Goal: Connect with others: Establish contact or relationships with other users

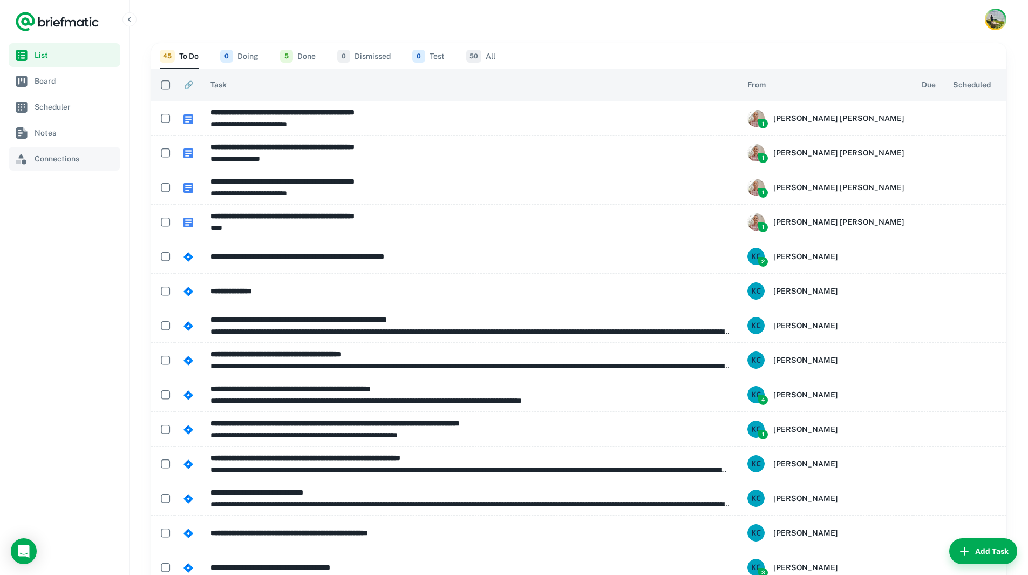
click at [63, 162] on span "Connections" at bounding box center [75, 159] width 81 height 12
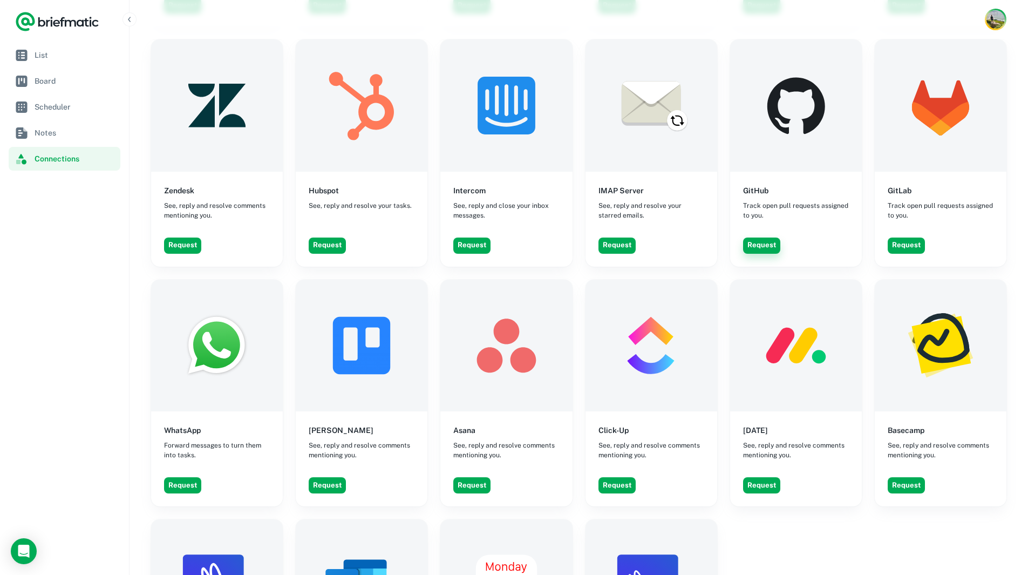
scroll to position [1492, 0]
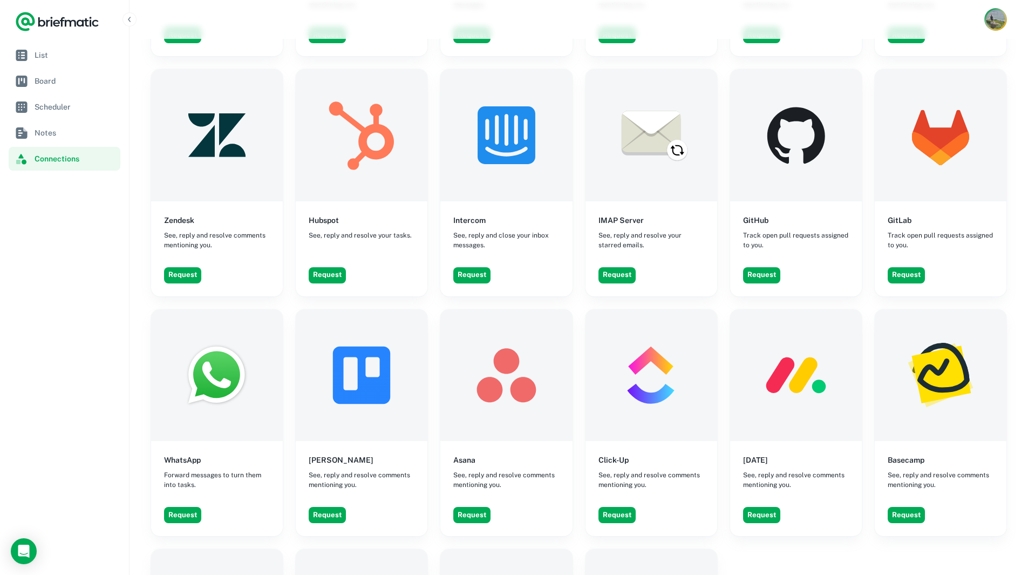
click at [990, 22] on img "Account button" at bounding box center [995, 19] width 19 height 19
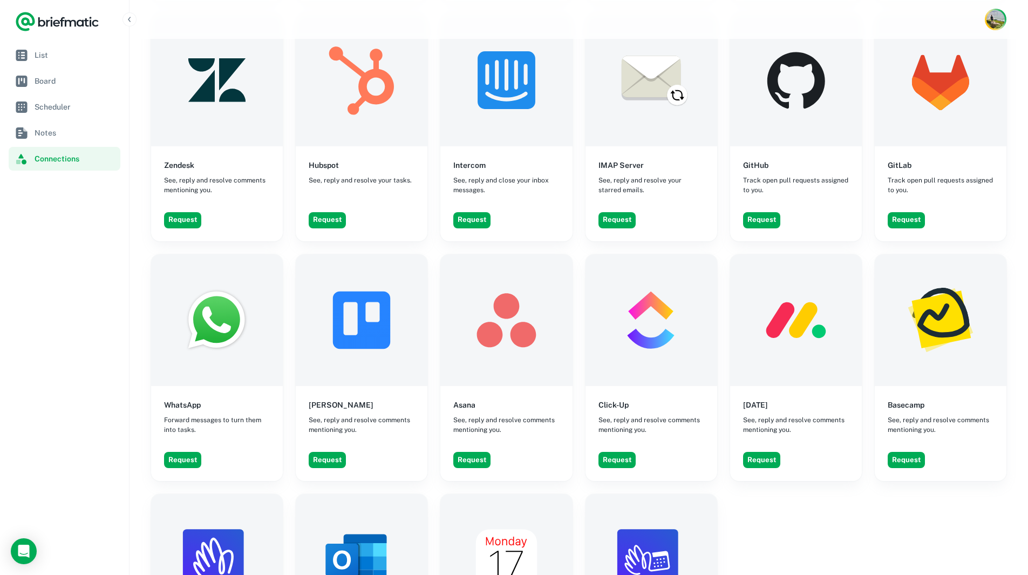
scroll to position [1546, 0]
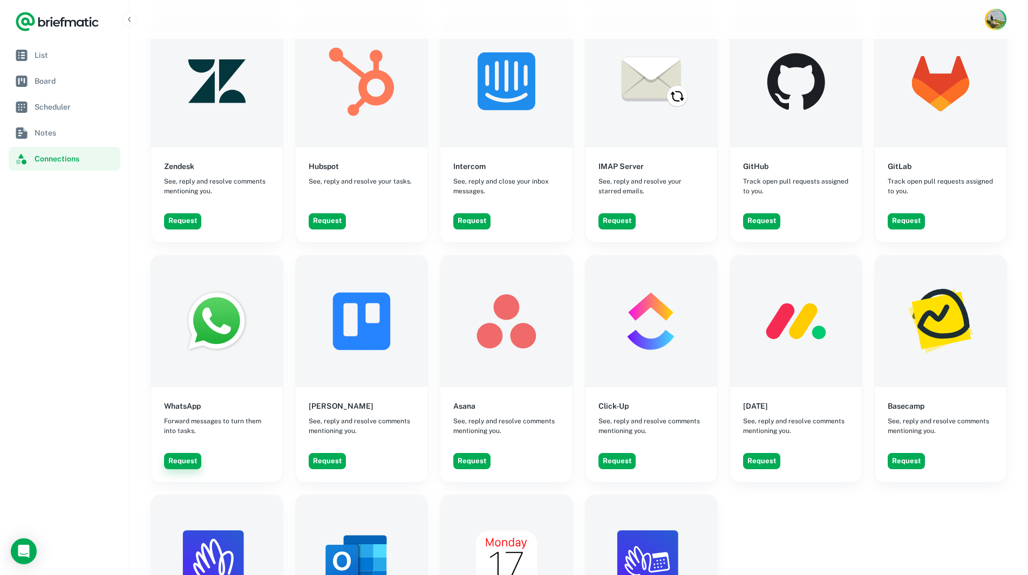
click at [181, 453] on button "Request" at bounding box center [182, 461] width 37 height 16
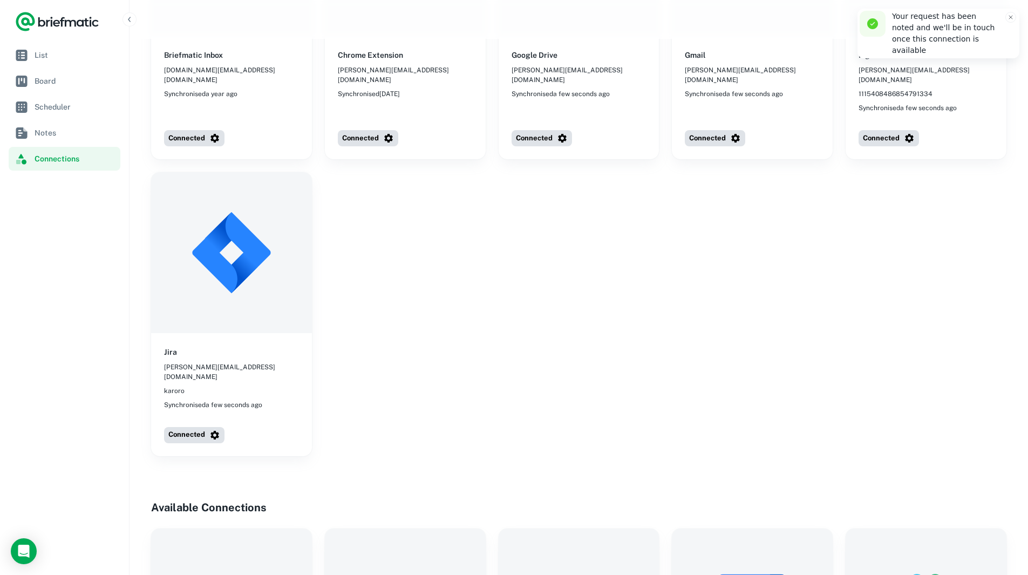
scroll to position [0, 0]
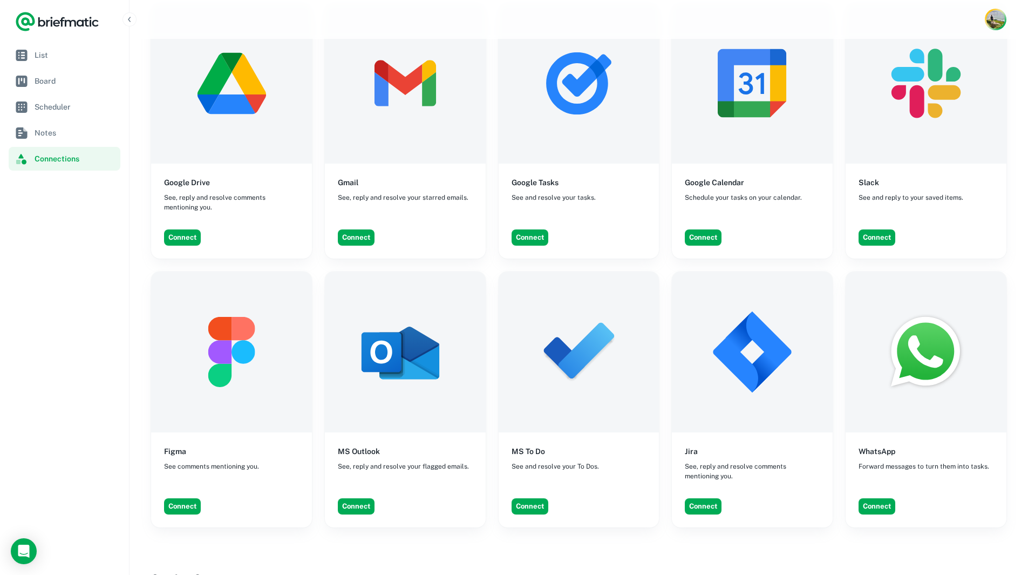
scroll to position [809, 0]
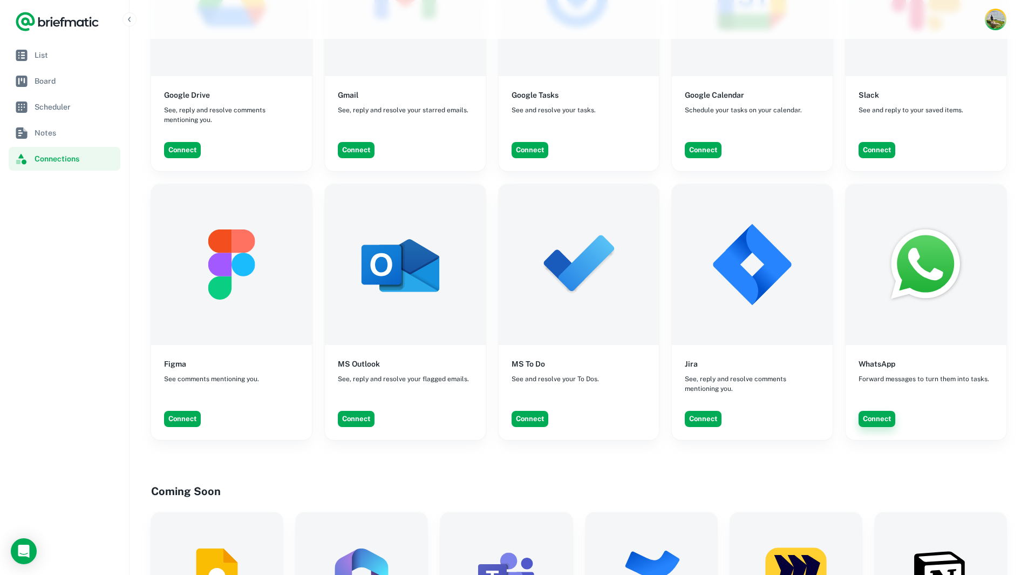
click at [884, 411] on button "Connect" at bounding box center [877, 419] width 37 height 16
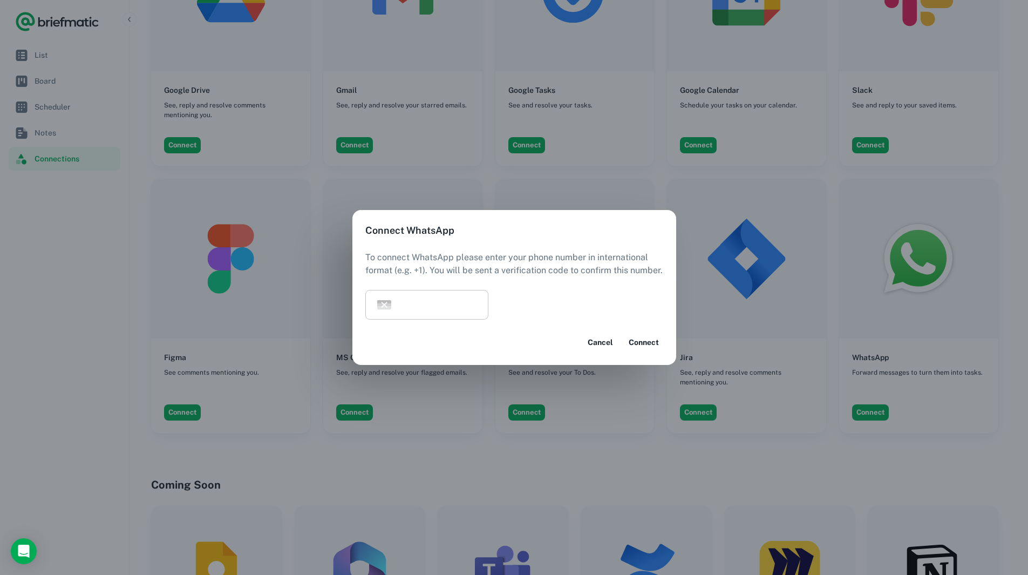
click at [466, 310] on input "tel" at bounding box center [444, 305] width 88 height 30
click at [384, 304] on img "Open flags menu" at bounding box center [384, 305] width 14 height 10
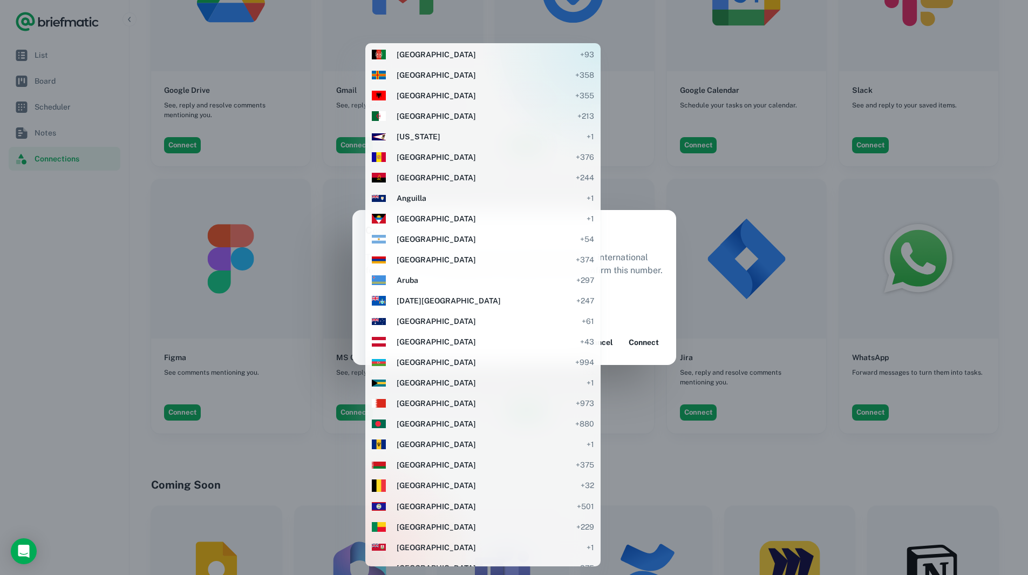
click at [577, 265] on div at bounding box center [514, 287] width 1028 height 575
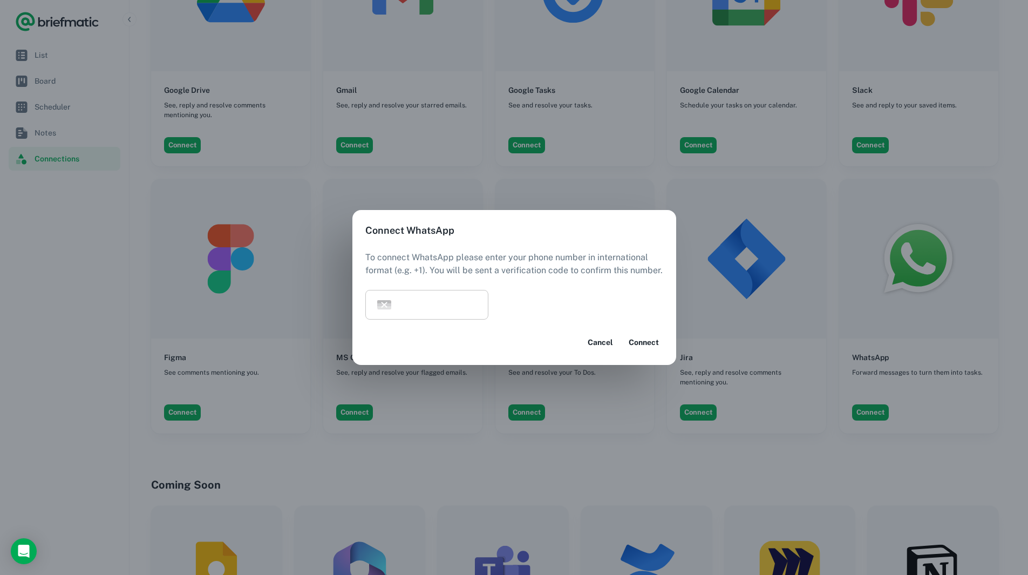
click at [452, 301] on input "tel" at bounding box center [444, 305] width 88 height 30
type input "*"
type input "**********"
click at [528, 284] on p "To connect WhatsApp please enter your phone number in international format (e.g…" at bounding box center [514, 270] width 298 height 39
click at [460, 308] on input "**********" at bounding box center [444, 305] width 88 height 30
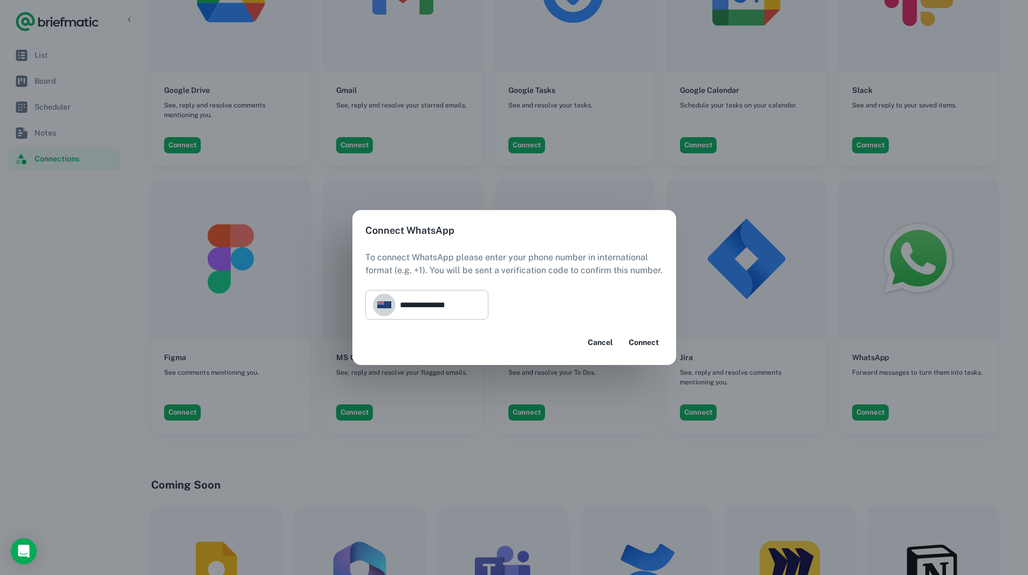
click at [384, 303] on img "Open flags menu" at bounding box center [384, 304] width 14 height 7
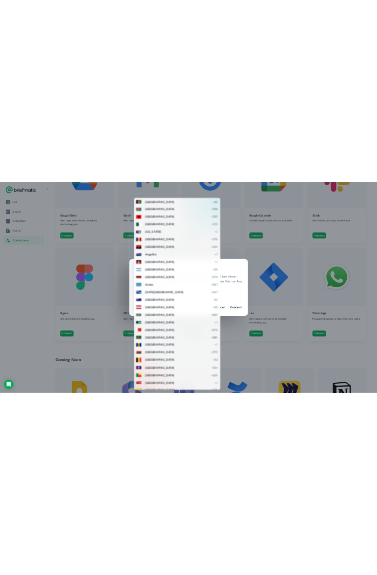
scroll to position [2908, 0]
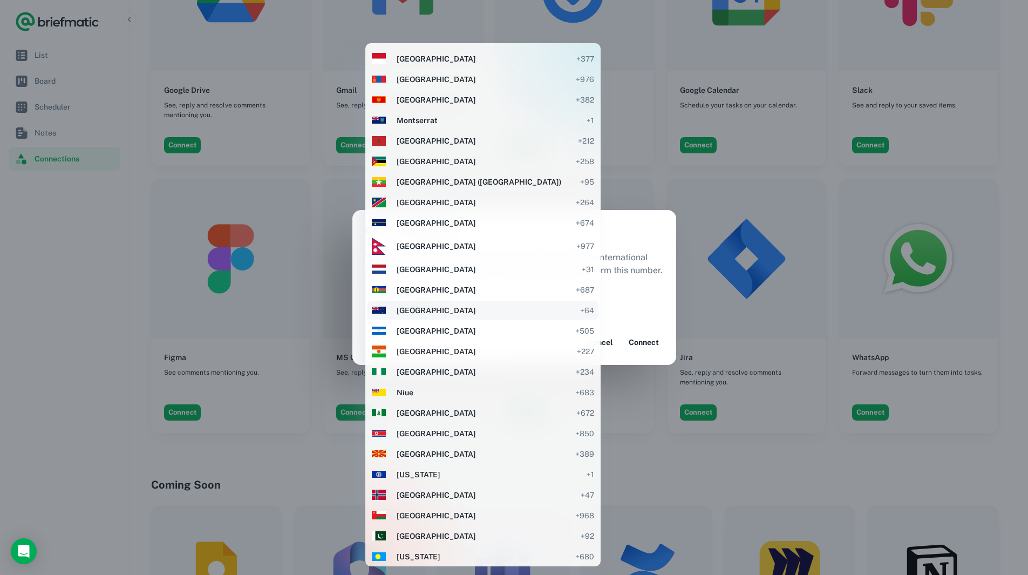
click at [407, 306] on span "New Zealand" at bounding box center [486, 310] width 178 height 12
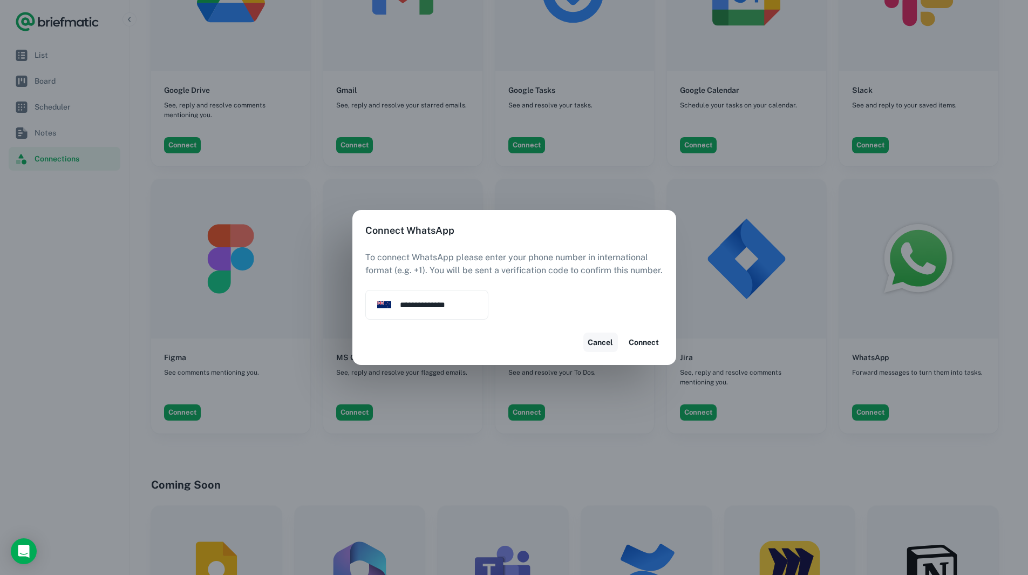
click at [612, 345] on button "Cancel" at bounding box center [600, 341] width 35 height 19
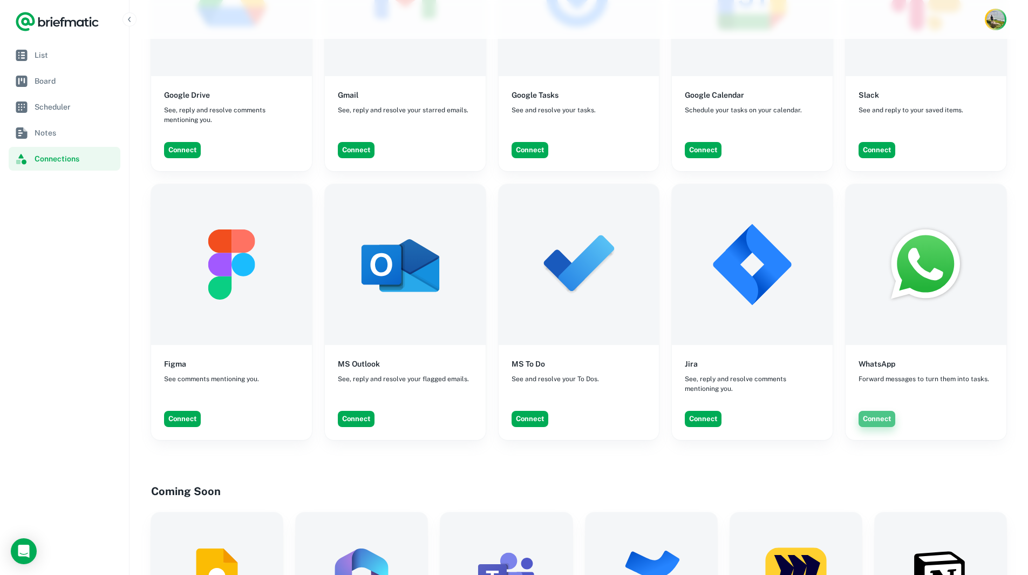
click at [876, 411] on button "Connect" at bounding box center [877, 419] width 37 height 16
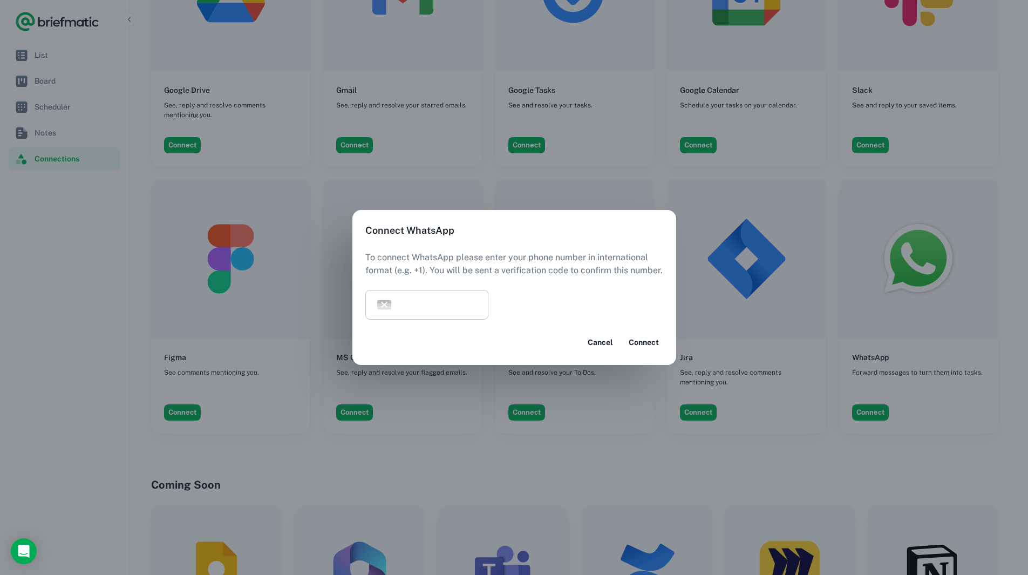
click at [412, 297] on input "tel" at bounding box center [444, 305] width 88 height 30
type input "*"
type input "**********"
click at [655, 346] on button "Connect" at bounding box center [643, 341] width 39 height 19
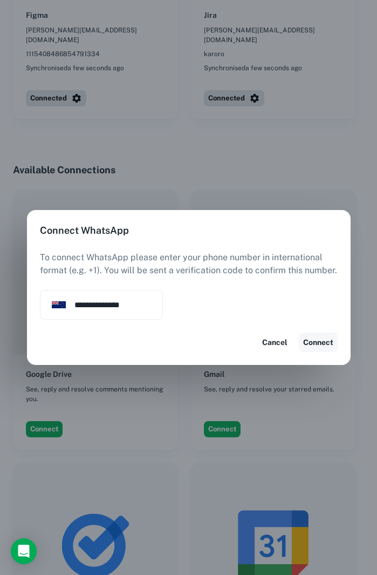
click at [308, 338] on button "Connect" at bounding box center [318, 341] width 39 height 19
click at [312, 339] on button "Connect" at bounding box center [318, 341] width 39 height 19
click at [316, 345] on button "Connect" at bounding box center [318, 341] width 39 height 19
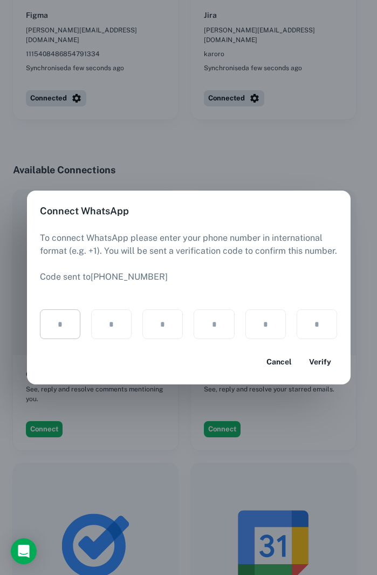
click at [63, 326] on input "text" at bounding box center [60, 324] width 40 height 30
type input "*"
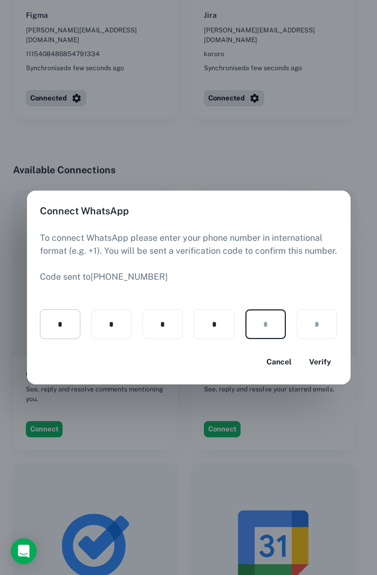
type input "*"
click at [331, 363] on button "Verify" at bounding box center [320, 361] width 35 height 19
